Goal: Task Accomplishment & Management: Use online tool/utility

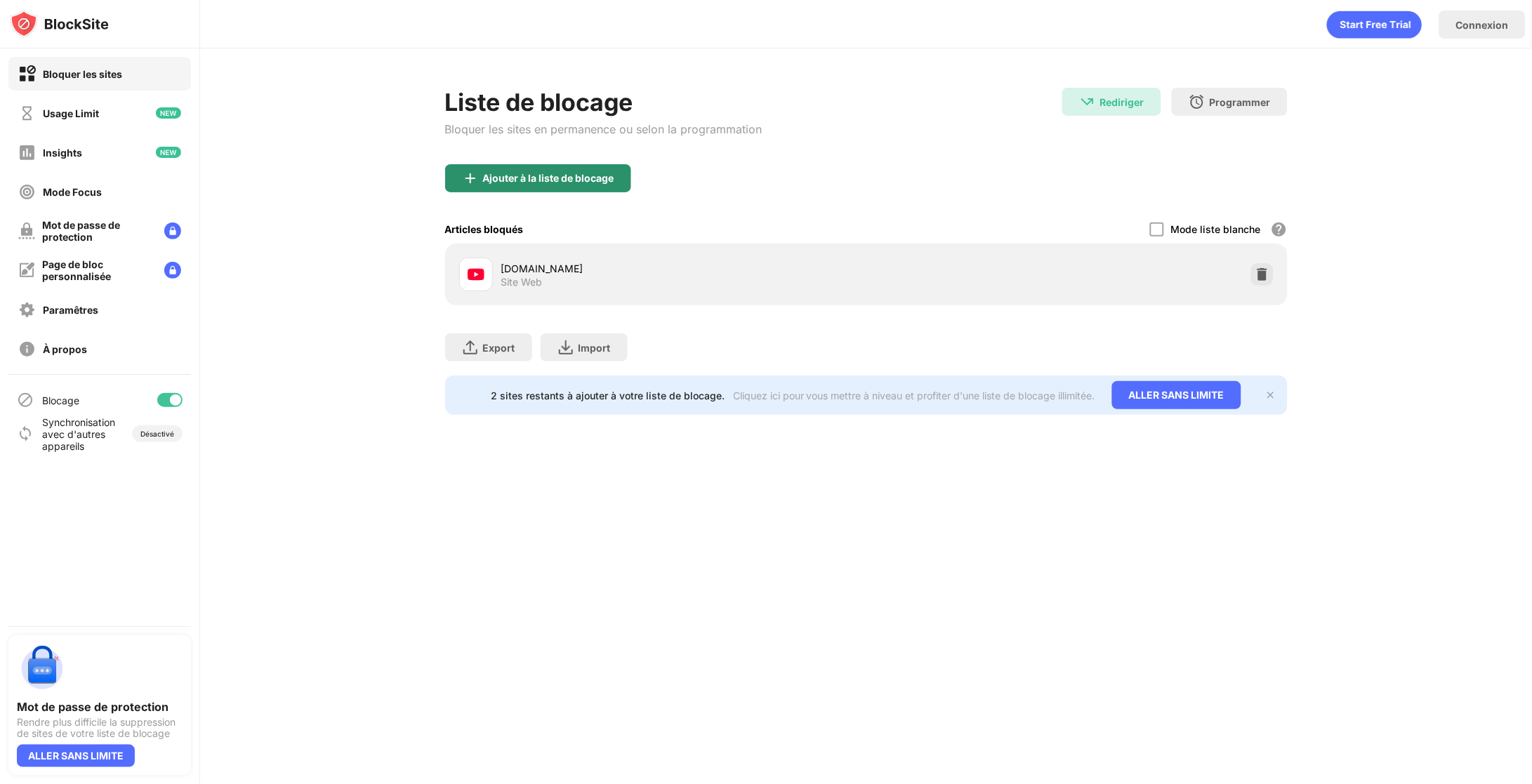
click at [572, 188] on div "Ajouter à la liste de blocage" at bounding box center [538, 178] width 186 height 28
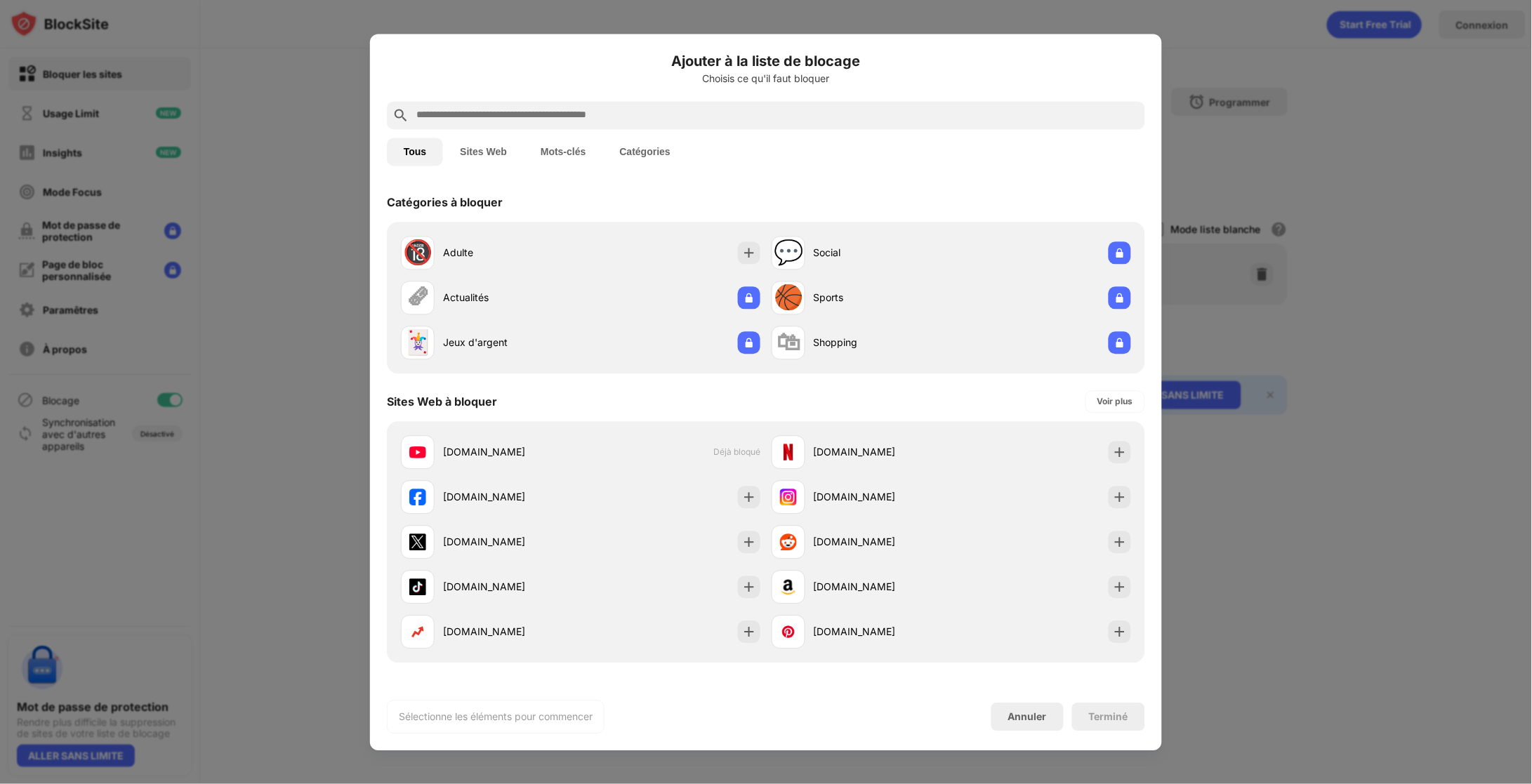
click at [628, 119] on input "text" at bounding box center [777, 114] width 725 height 16
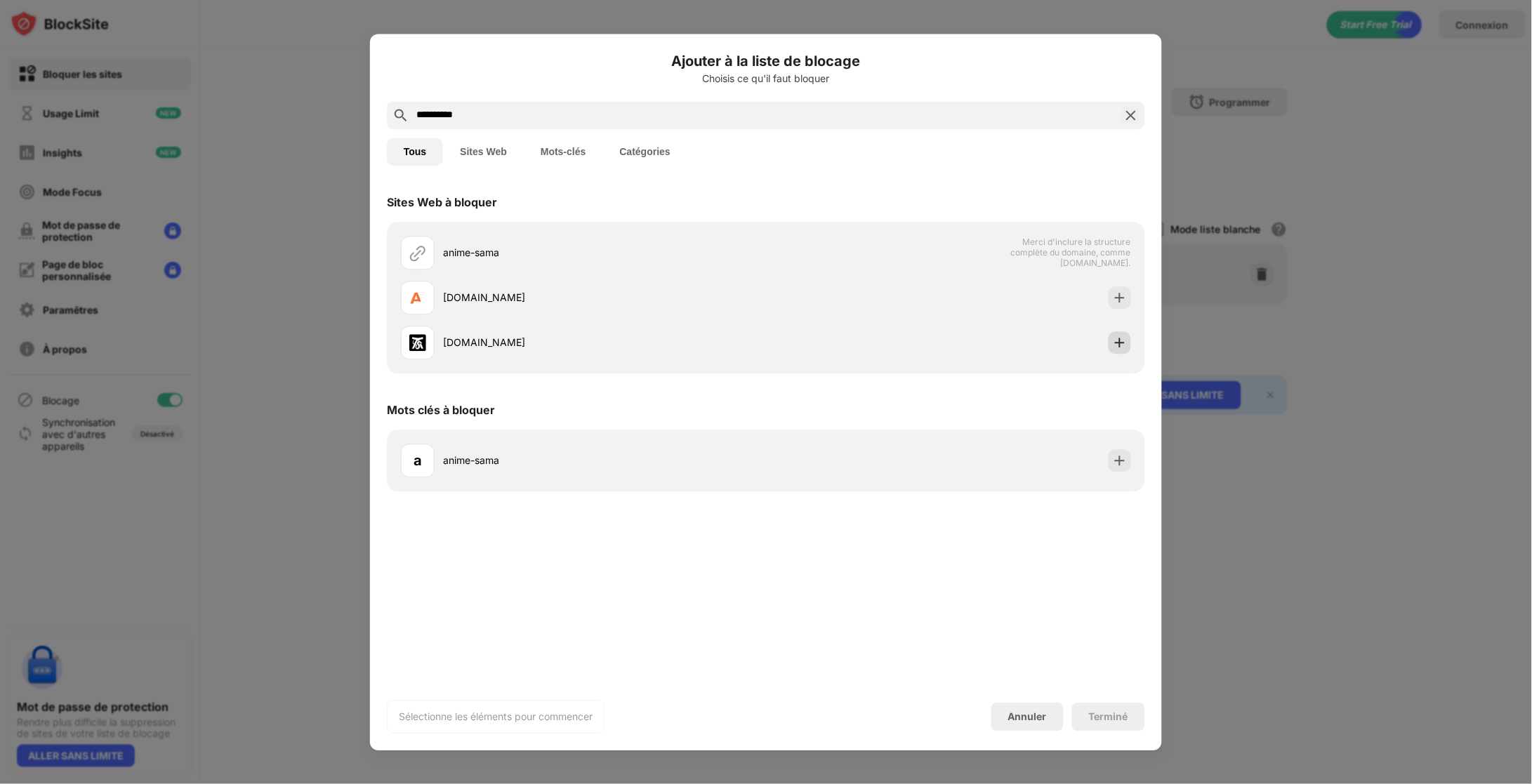
type input "**********"
click at [1122, 341] on img at bounding box center [1119, 342] width 14 height 14
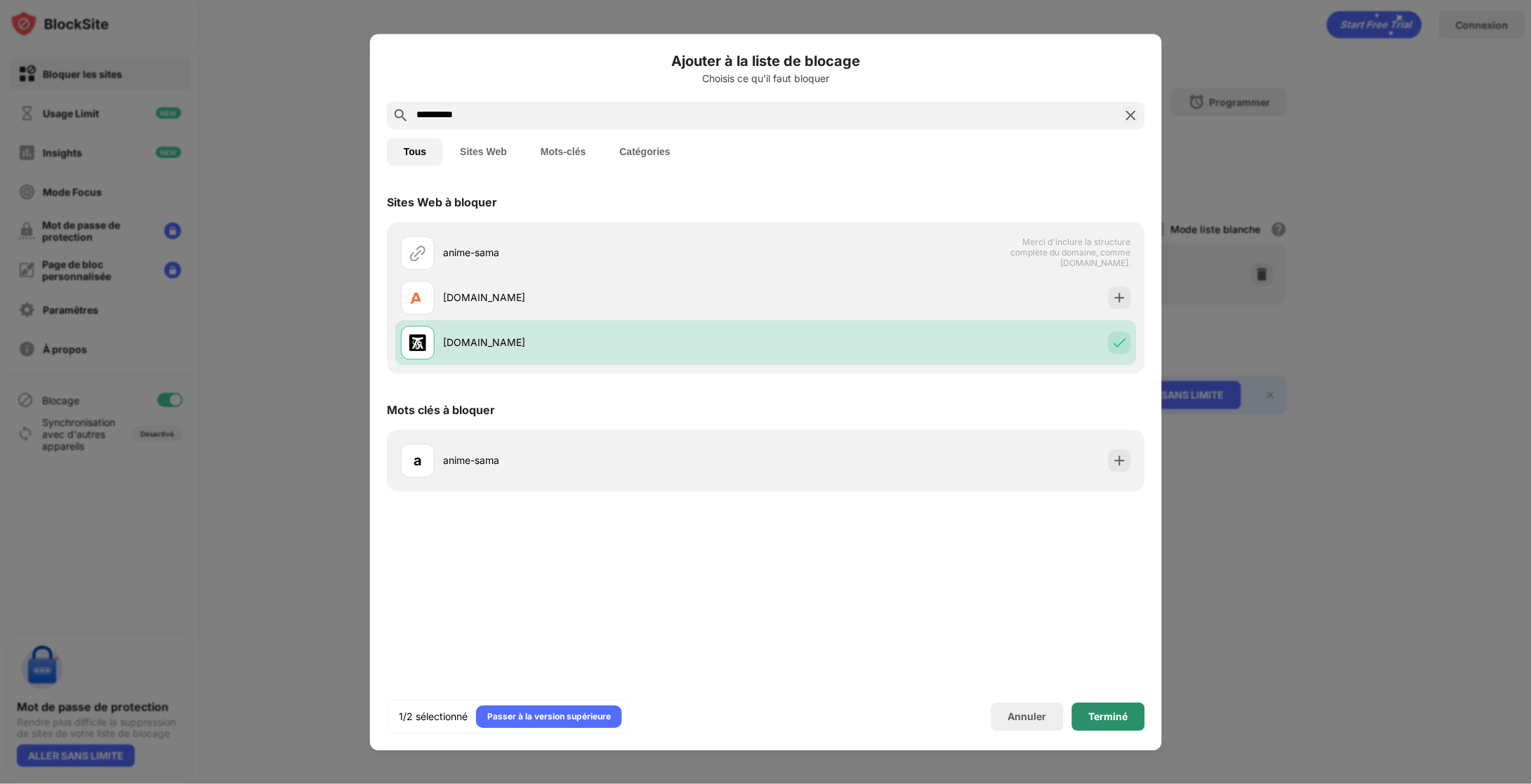
click at [1118, 713] on div "Terminé" at bounding box center [1108, 716] width 39 height 11
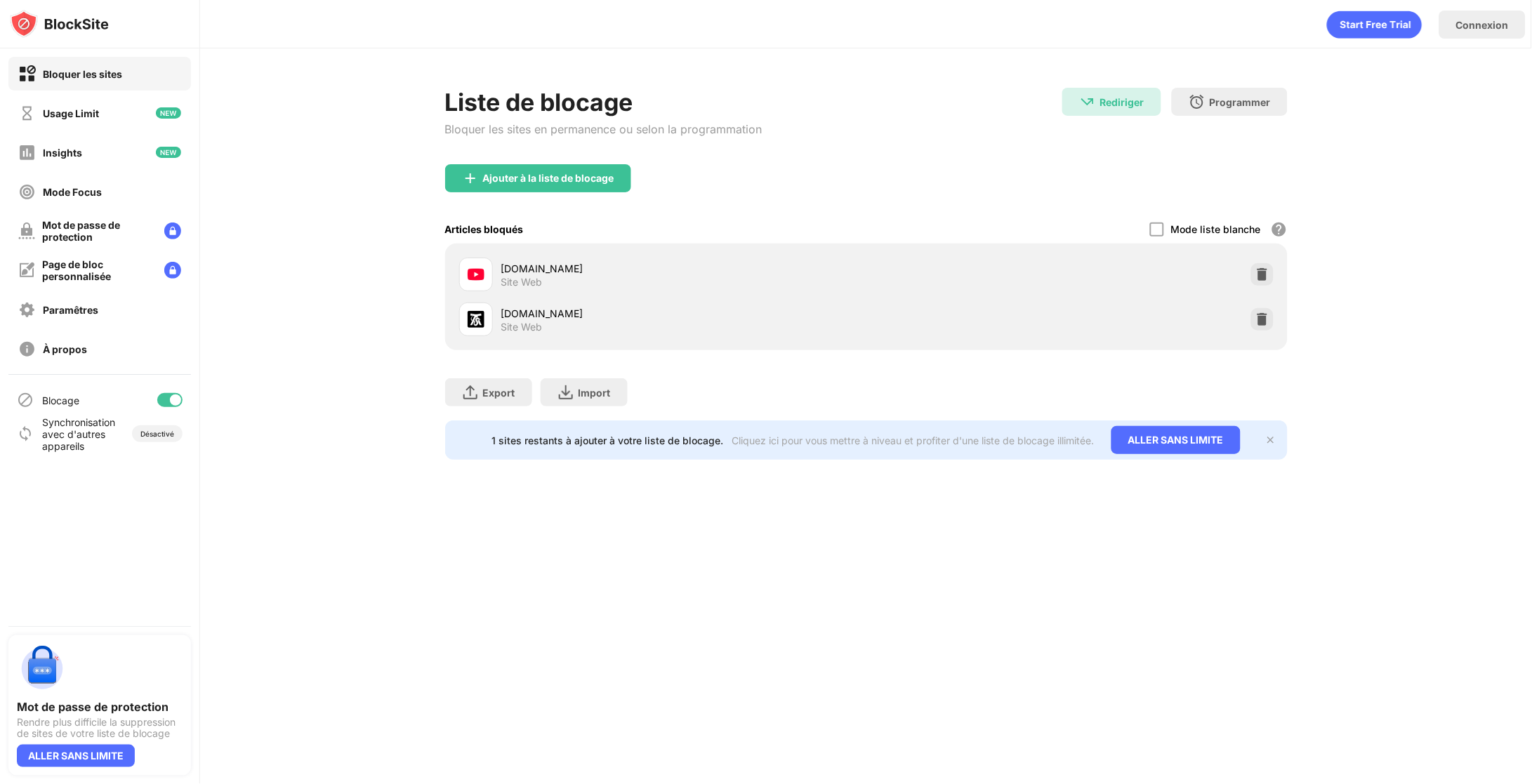
click at [843, 491] on div "Liste de blocage Bloquer les sites en permanence ou selon la programmation Redi…" at bounding box center [865, 274] width 1331 height 451
